Goal: Task Accomplishment & Management: Manage account settings

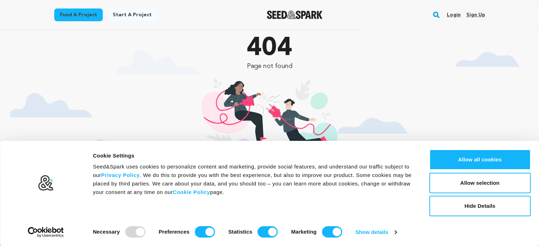
click at [475, 15] on link "Sign up" at bounding box center [475, 14] width 19 height 11
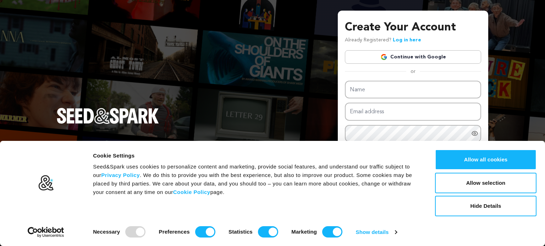
drag, startPoint x: 488, startPoint y: 162, endPoint x: 482, endPoint y: 149, distance: 13.8
click at [488, 162] on button "Allow all cookies" at bounding box center [485, 160] width 101 height 21
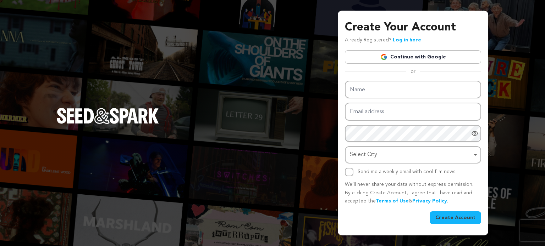
click at [415, 56] on link "Continue with Google" at bounding box center [413, 56] width 136 height 13
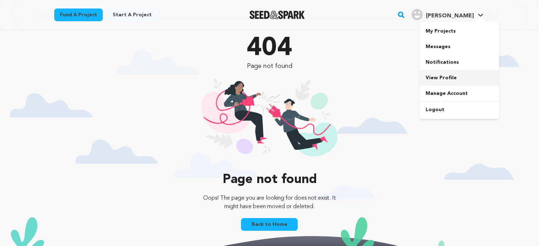
click at [435, 78] on link "View Profile" at bounding box center [459, 78] width 79 height 16
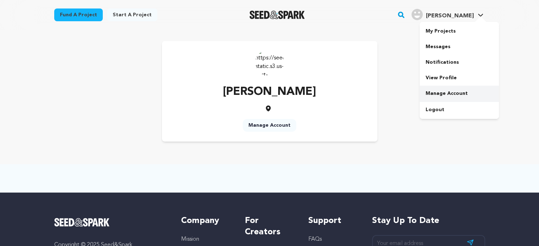
click at [440, 90] on link "Manage Account" at bounding box center [459, 94] width 79 height 16
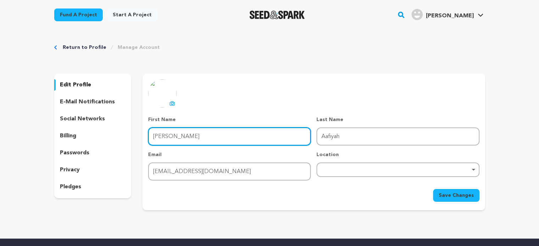
drag, startPoint x: 178, startPoint y: 135, endPoint x: 106, endPoint y: 144, distance: 72.9
click at [106, 144] on div "edit profile e-mail notifications social networks billing passwords privacy ple…" at bounding box center [269, 142] width 431 height 137
type input "CaHeo"
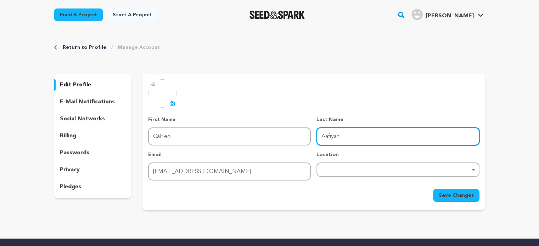
drag, startPoint x: 354, startPoint y: 134, endPoint x: 281, endPoint y: 131, distance: 72.7
click at [281, 131] on div "First Name First Name CaHeo Last Name Last Name [PERSON_NAME] Email Email [EMAI…" at bounding box center [313, 148] width 331 height 65
type input "Tv"
click at [353, 173] on div "Remove item" at bounding box center [398, 170] width 163 height 15
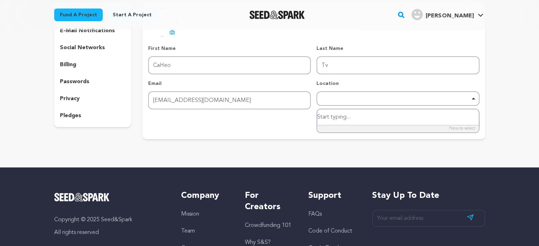
scroll to position [71, 0]
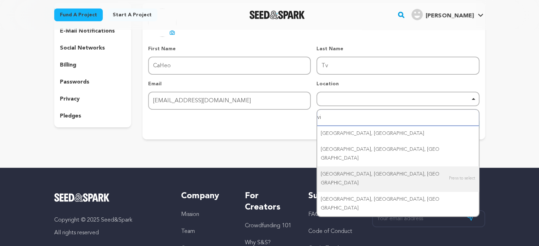
type input "v"
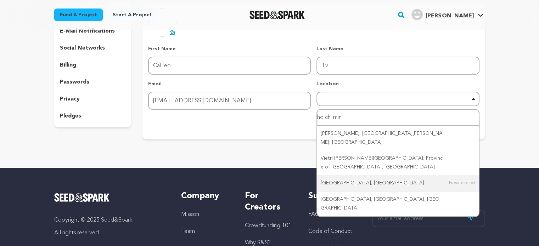
type input "ho chi minh"
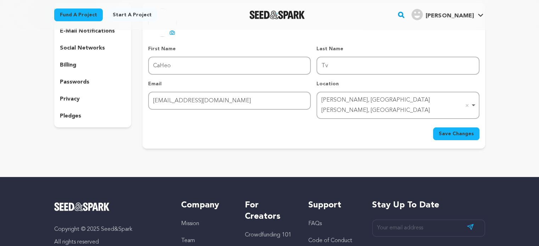
click at [450, 130] on span "Save Changes" at bounding box center [456, 133] width 35 height 7
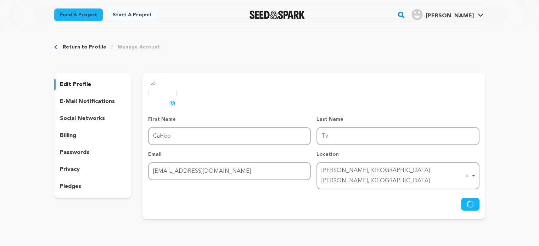
scroll to position [0, 0]
click at [72, 100] on p "e-mail notifications" at bounding box center [87, 102] width 55 height 9
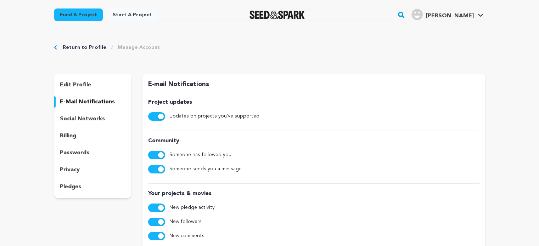
click at [73, 118] on p "social networks" at bounding box center [82, 119] width 45 height 9
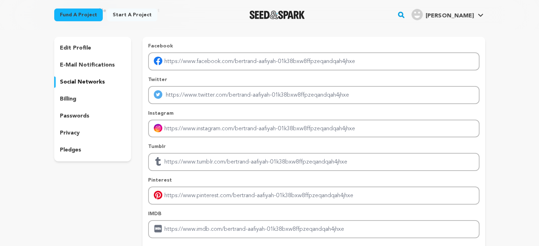
scroll to position [71, 0]
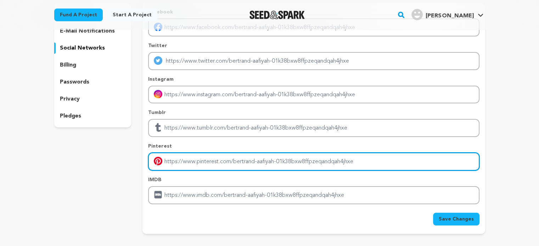
click at [190, 161] on input "Enter pinterest profile link" at bounding box center [313, 162] width 331 height 18
type input "https://www.pinterest.com/caheotv2025/"
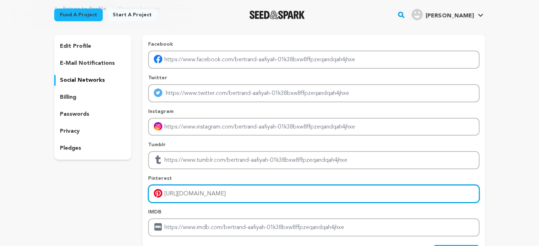
scroll to position [0, 0]
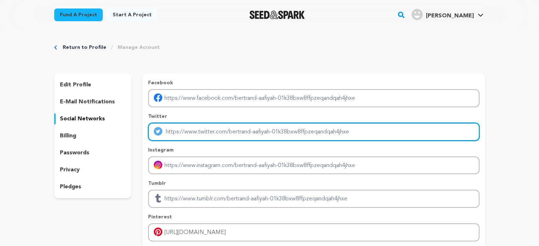
click at [217, 134] on input "Enter twitter profile link" at bounding box center [313, 132] width 331 height 18
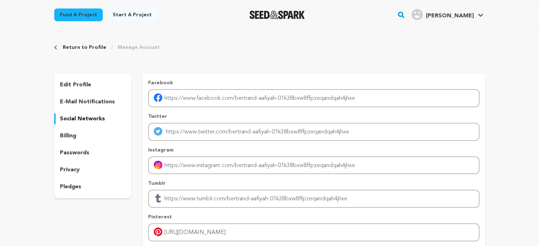
click at [319, 142] on div "Facebook Twitter Instagram Tumblr Pinterest https://www.pinterest.com/caheotv20…" at bounding box center [313, 177] width 331 height 196
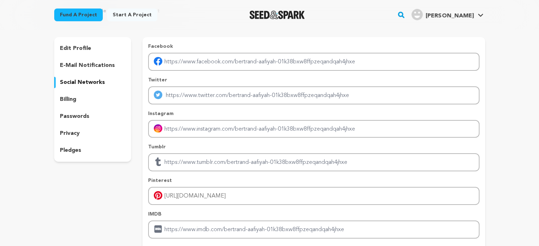
scroll to position [142, 0]
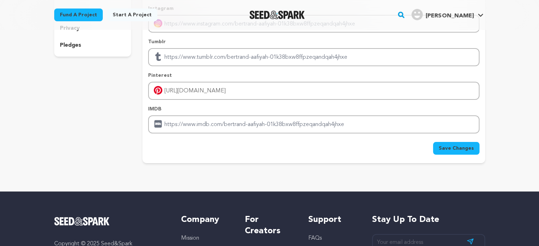
click at [456, 150] on span "Save Changes" at bounding box center [456, 148] width 35 height 7
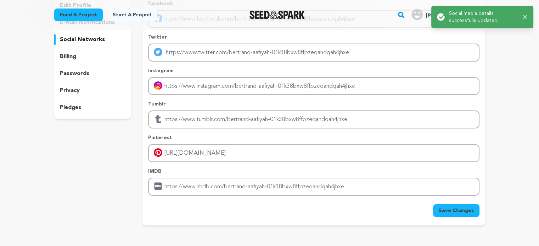
scroll to position [0, 0]
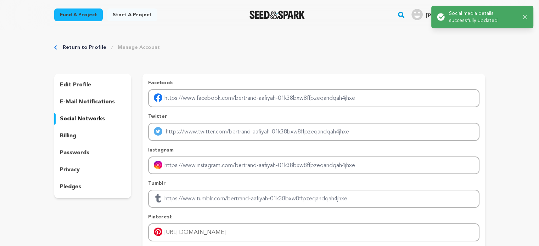
drag, startPoint x: 73, startPoint y: 136, endPoint x: 72, endPoint y: 141, distance: 5.1
click at [71, 136] on p "billing" at bounding box center [68, 136] width 16 height 9
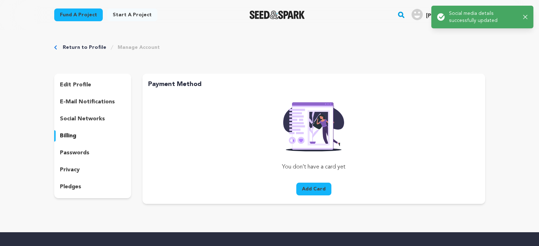
click at [73, 148] on div "passwords" at bounding box center [92, 153] width 77 height 11
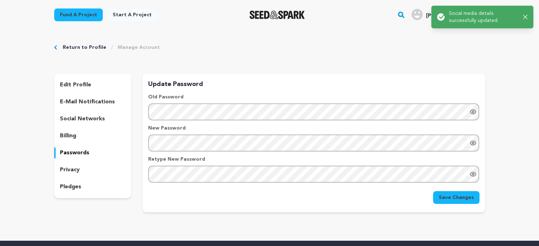
click at [73, 82] on p "edit profile" at bounding box center [75, 85] width 31 height 9
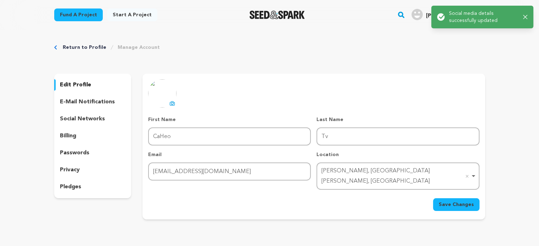
click at [68, 44] on link "Return to Profile" at bounding box center [85, 47] width 44 height 7
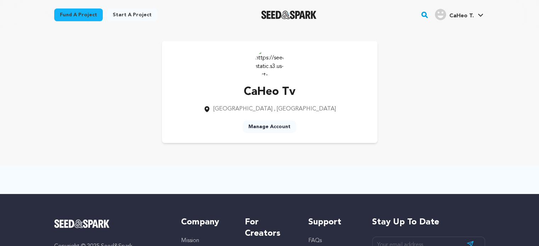
click at [269, 63] on img at bounding box center [270, 62] width 28 height 28
click at [435, 29] on link "My Projects" at bounding box center [459, 31] width 79 height 16
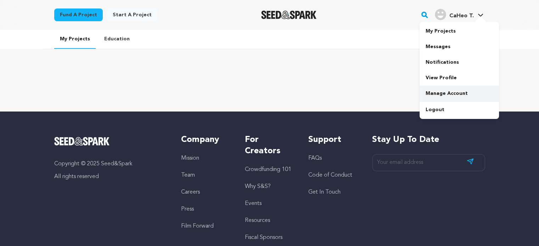
click at [441, 90] on link "Manage Account" at bounding box center [459, 94] width 79 height 16
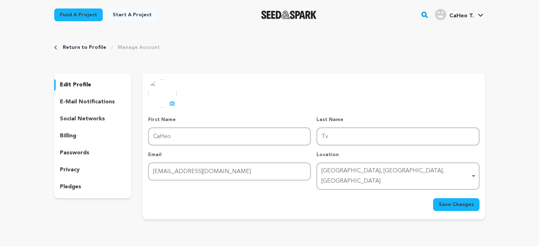
click at [172, 101] on icon at bounding box center [172, 104] width 6 height 6
click at [441, 201] on span "Save Changes" at bounding box center [456, 204] width 35 height 7
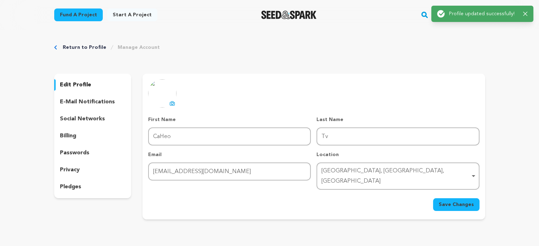
drag, startPoint x: 526, startPoint y: 13, endPoint x: 518, endPoint y: 7, distance: 9.9
click at [526, 12] on icon "button" at bounding box center [525, 14] width 5 height 5
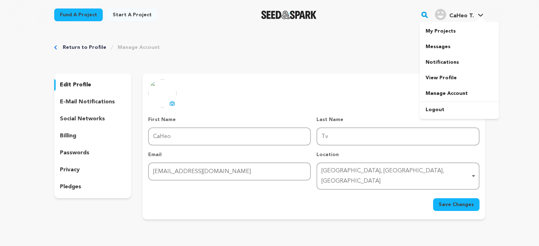
click at [443, 15] on img "CaHeo T.'s Profile" at bounding box center [440, 14] width 11 height 11
